Goal: Find specific page/section: Find specific page/section

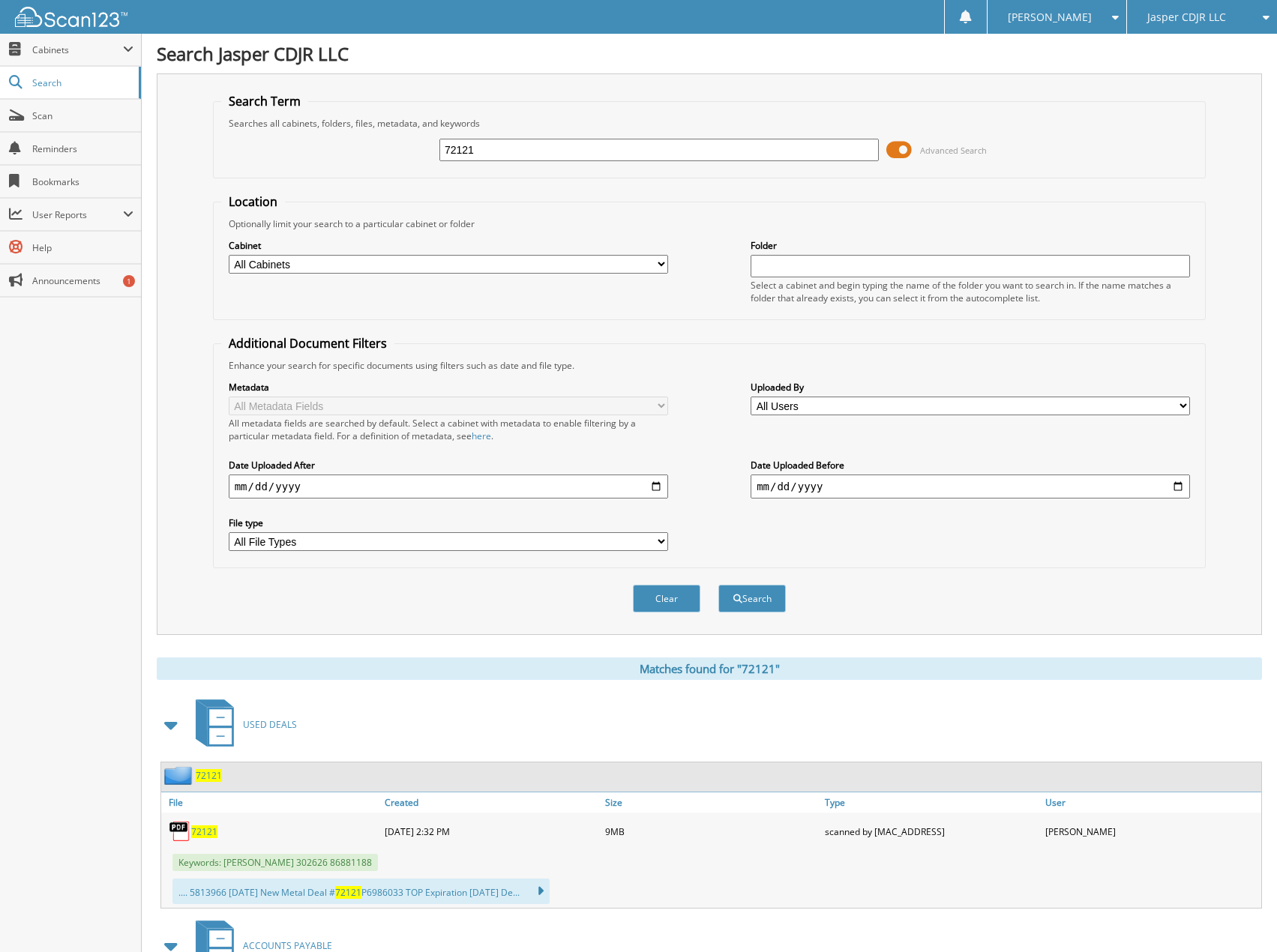
click at [477, 140] on input "72121" at bounding box center [659, 151] width 439 height 23
type input "69810"
click at [719, 585] on button "Search" at bounding box center [752, 599] width 68 height 28
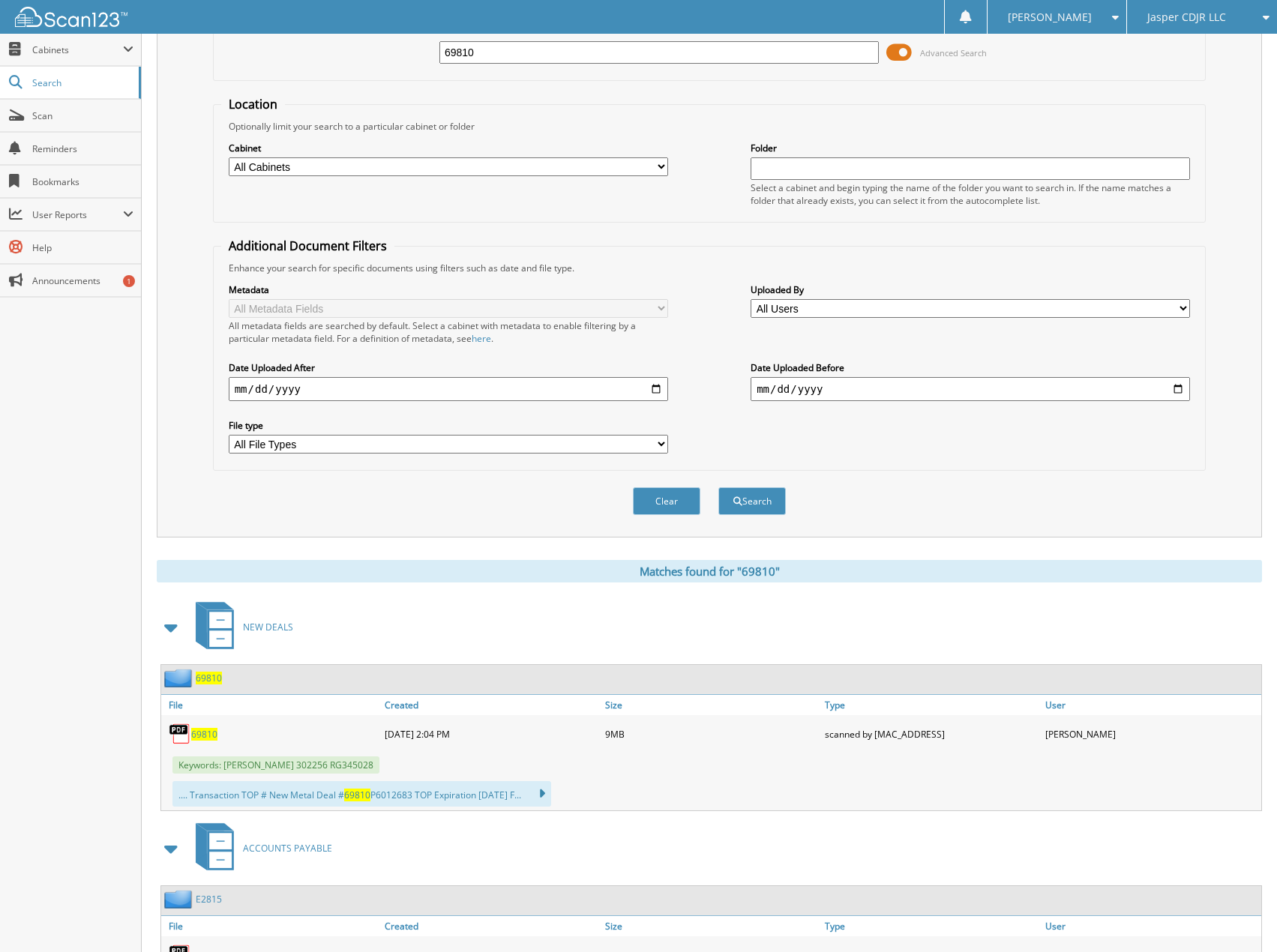
scroll to position [300, 0]
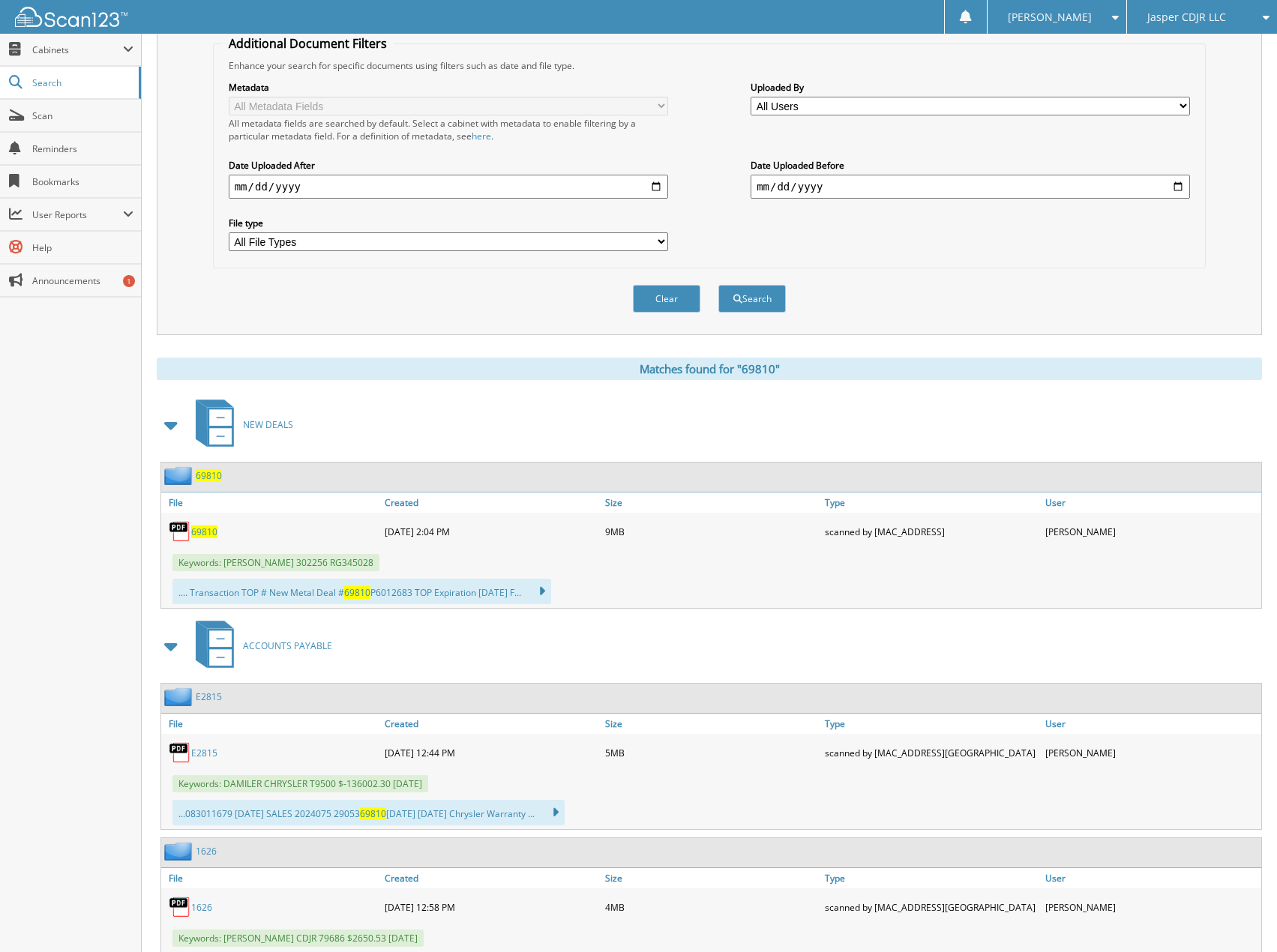
click at [198, 531] on span "69810" at bounding box center [204, 532] width 26 height 12
